Goal: Complete application form: Complete application form

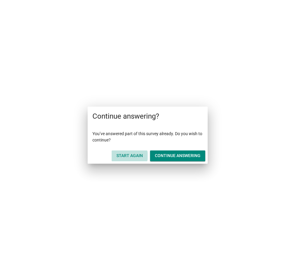
click at [131, 157] on div "Start Again" at bounding box center [129, 155] width 26 height 6
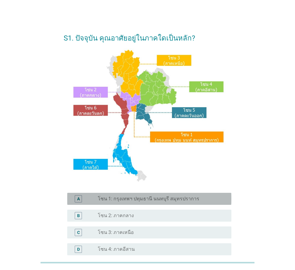
click at [147, 197] on label "โซน 1: กรุงเทพฯ ปทุมธานี นนทบุรี สมุทรปราการ" at bounding box center [148, 199] width 101 height 6
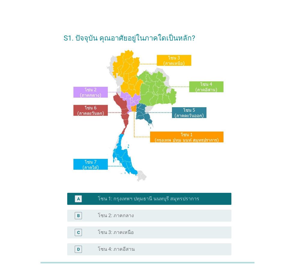
scroll to position [113, 0]
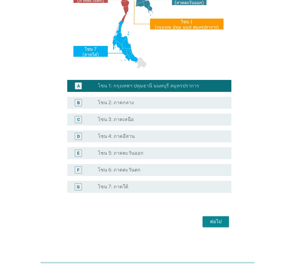
click at [213, 221] on div "ต่อไป" at bounding box center [215, 221] width 17 height 7
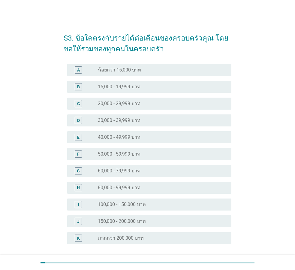
click at [119, 152] on label "50,000 - 59,999 บาท" at bounding box center [119, 154] width 43 height 6
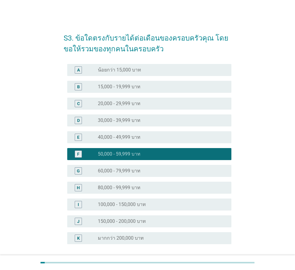
scroll to position [51, 0]
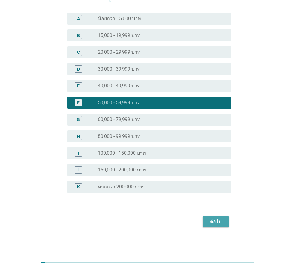
click at [216, 221] on div "ต่อไป" at bounding box center [215, 221] width 17 height 7
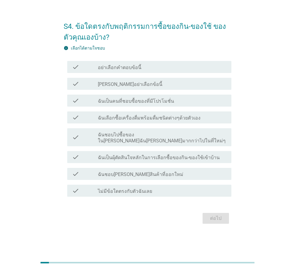
scroll to position [0, 0]
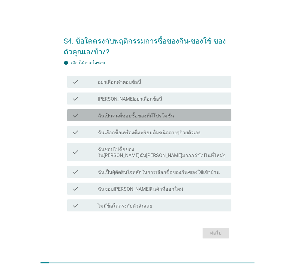
click at [138, 119] on label "ฉันเป็นคนที่ชอบซื้อของที่มีโปรโมชั่น" at bounding box center [136, 116] width 76 height 6
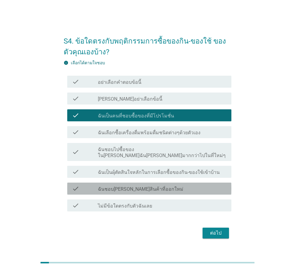
click at [154, 185] on div "check_box_outline_blank ฉันชอบ[PERSON_NAME]สินค้าที่ออกใหม่" at bounding box center [162, 188] width 129 height 7
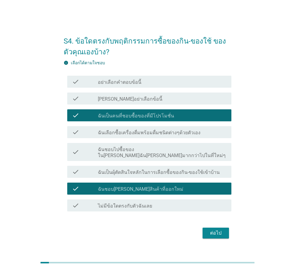
click at [218, 232] on div "ต่อไป" at bounding box center [215, 232] width 17 height 7
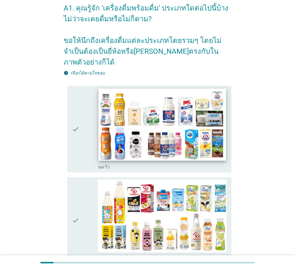
scroll to position [120, 0]
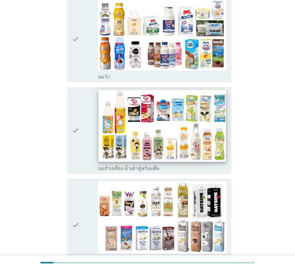
click at [179, 98] on img at bounding box center [162, 126] width 128 height 72
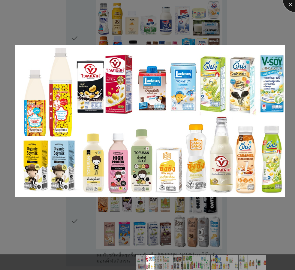
click at [289, 5] on div at bounding box center [295, 0] width 24 height 24
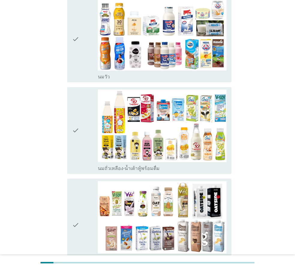
click at [73, 120] on icon "check" at bounding box center [75, 130] width 7 height 82
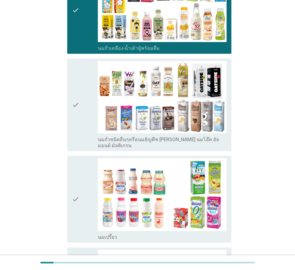
scroll to position [300, 0]
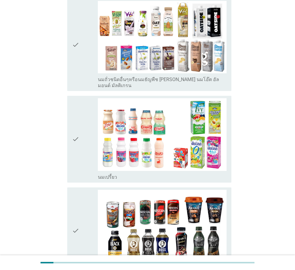
click at [74, 120] on icon "check" at bounding box center [75, 139] width 7 height 82
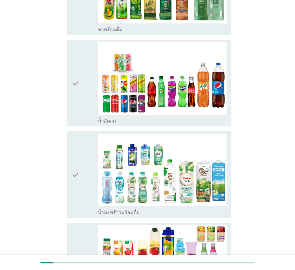
scroll to position [780, 0]
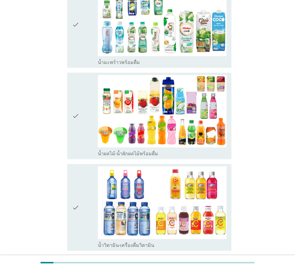
click at [77, 101] on icon "check" at bounding box center [75, 116] width 7 height 82
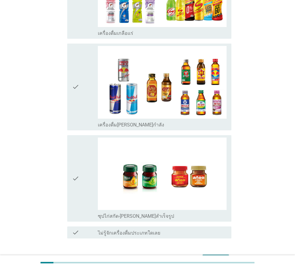
scroll to position [1196, 0]
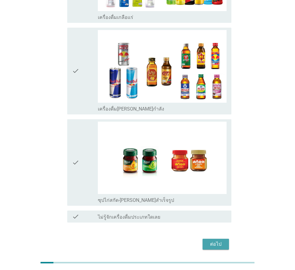
click at [210, 240] on div "ต่อไป" at bounding box center [215, 243] width 17 height 7
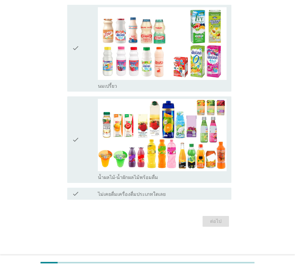
scroll to position [0, 0]
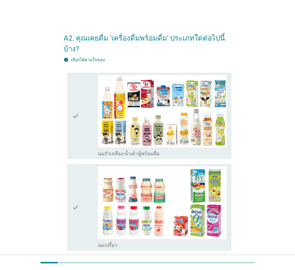
click at [77, 104] on icon "check" at bounding box center [75, 116] width 7 height 82
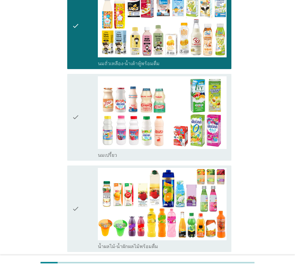
scroll to position [148, 0]
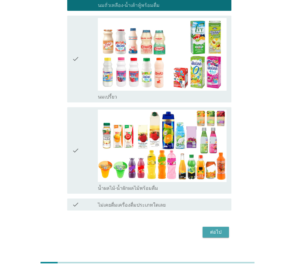
click at [217, 228] on div "ต่อไป" at bounding box center [215, 231] width 17 height 7
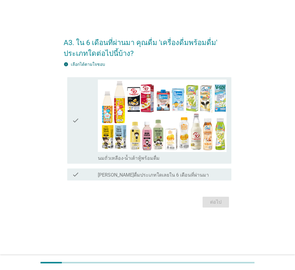
scroll to position [0, 0]
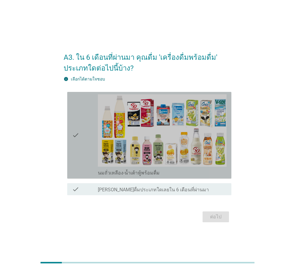
click at [77, 136] on icon "check" at bounding box center [75, 135] width 7 height 82
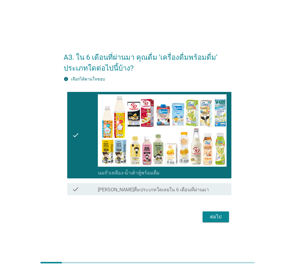
click at [221, 217] on div "ต่อไป" at bounding box center [215, 216] width 17 height 7
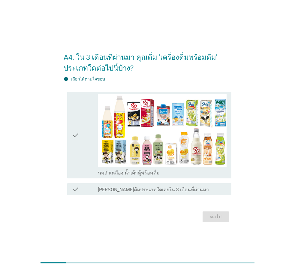
click at [75, 136] on icon "check" at bounding box center [75, 135] width 7 height 82
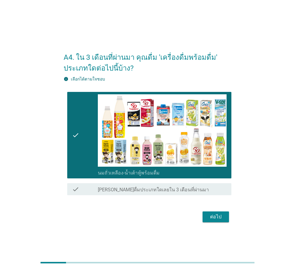
click at [216, 217] on div "ต่อไป" at bounding box center [215, 216] width 17 height 7
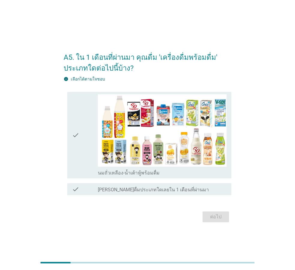
click at [73, 132] on icon "check" at bounding box center [75, 135] width 7 height 82
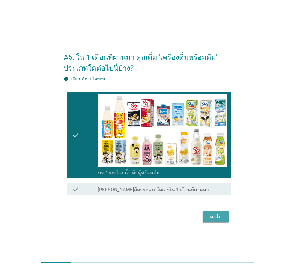
click at [213, 217] on div "ต่อไป" at bounding box center [215, 216] width 17 height 7
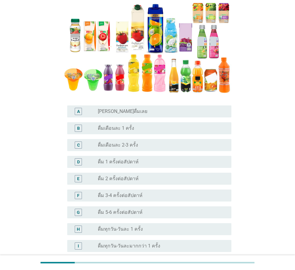
scroll to position [120, 0]
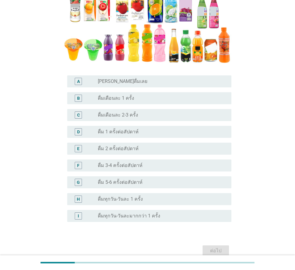
click at [131, 200] on label "ดื่มทุกวัน-วันละ 1 ครั้ง" at bounding box center [120, 199] width 45 height 6
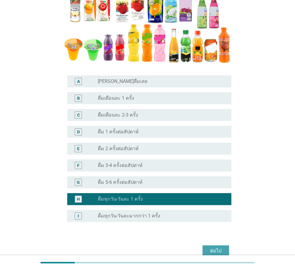
click at [218, 248] on div "ต่อไป" at bounding box center [215, 250] width 17 height 7
